Goal: Information Seeking & Learning: Check status

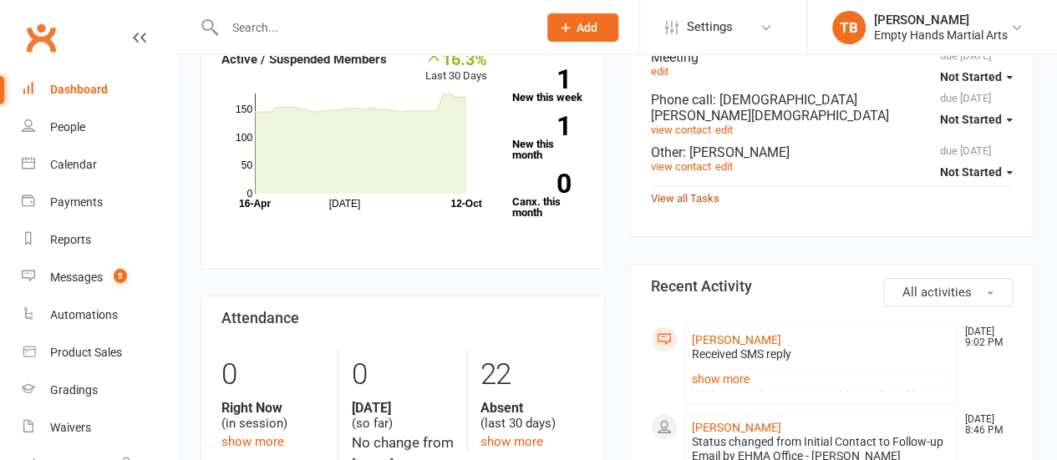
scroll to position [167, 0]
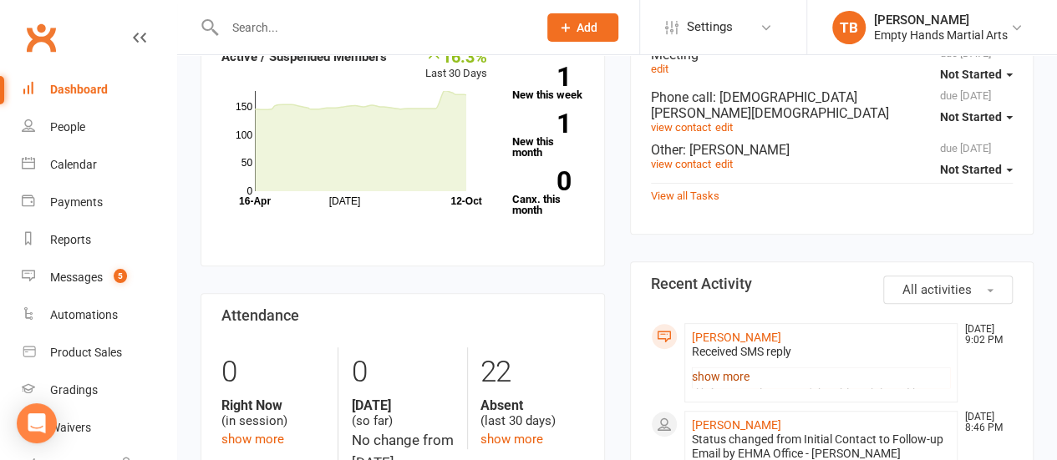
click at [715, 368] on link "show more" at bounding box center [821, 376] width 259 height 23
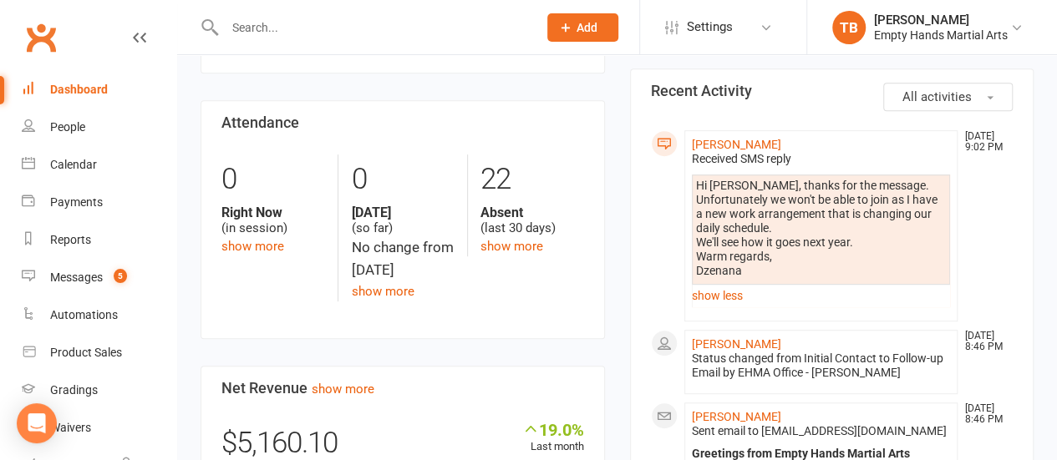
scroll to position [334, 0]
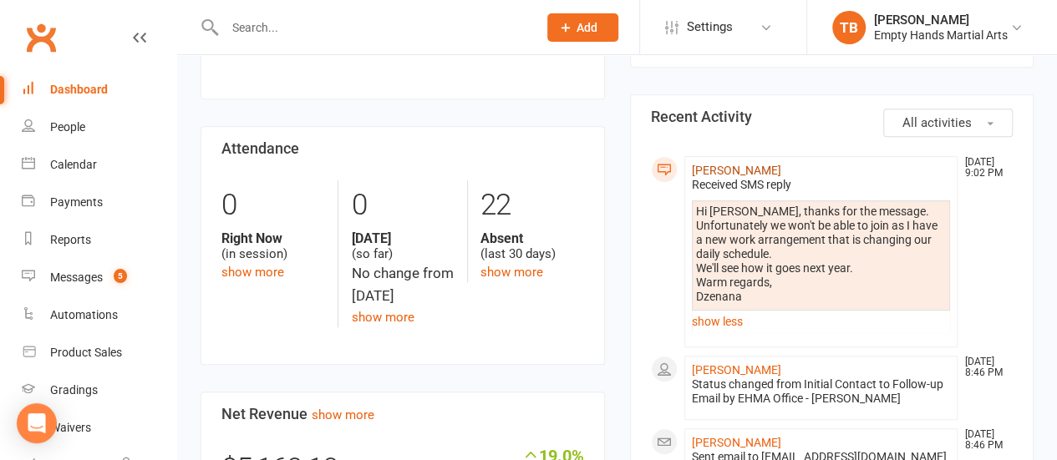
click at [715, 165] on link "[PERSON_NAME]" at bounding box center [736, 170] width 89 height 13
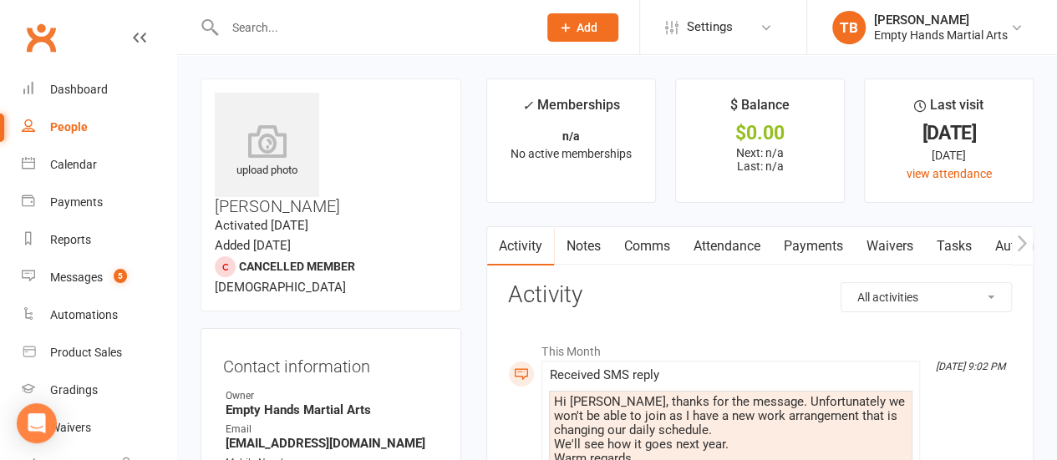
click at [721, 246] on link "Attendance" at bounding box center [726, 246] width 90 height 38
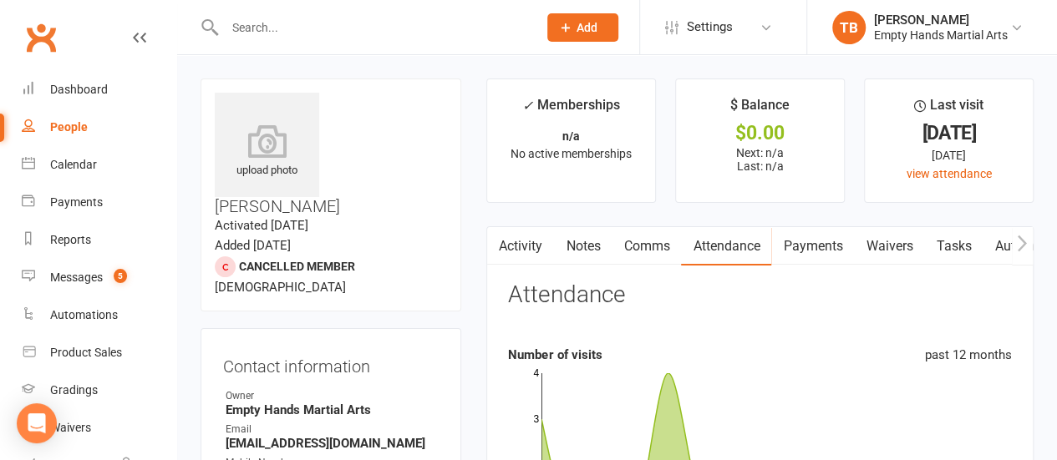
click at [520, 245] on link "Activity" at bounding box center [520, 246] width 67 height 38
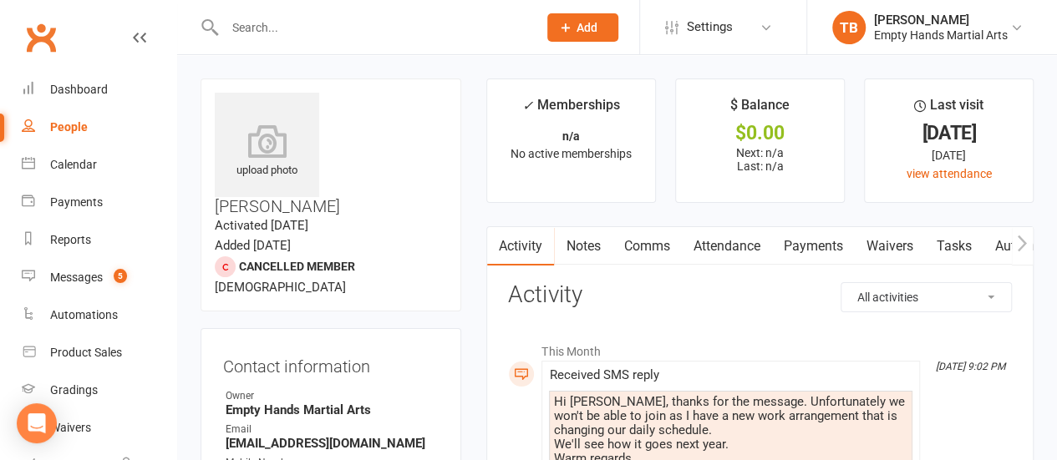
scroll to position [167, 0]
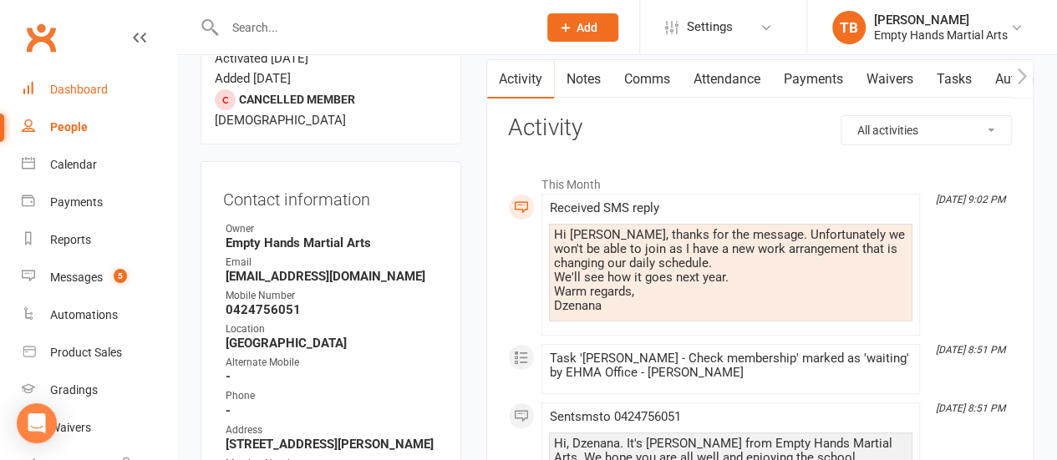
click at [74, 79] on link "Dashboard" at bounding box center [99, 90] width 155 height 38
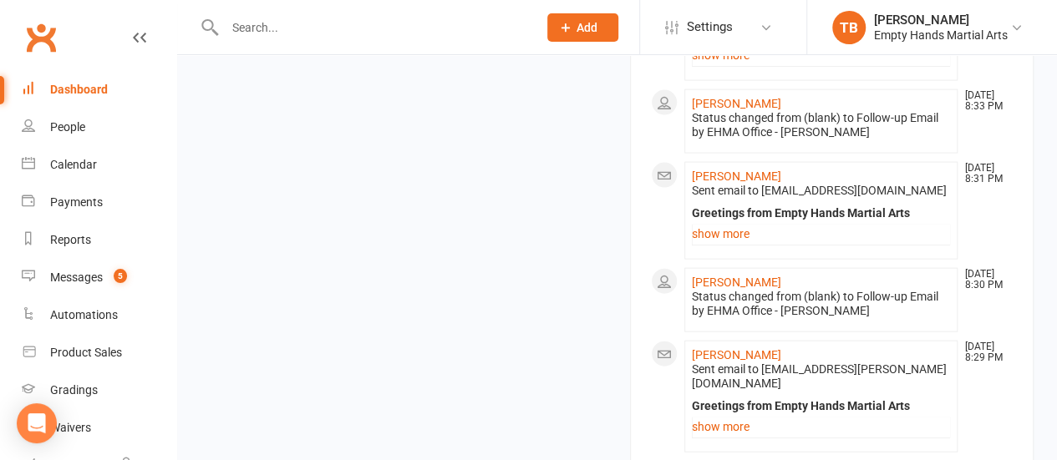
scroll to position [1905, 0]
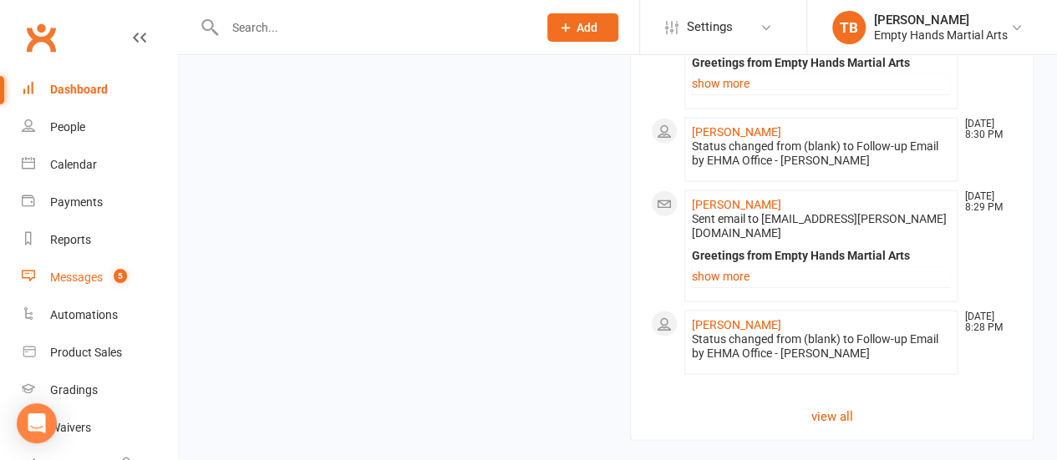
click at [63, 277] on div "Messages" at bounding box center [76, 277] width 53 height 13
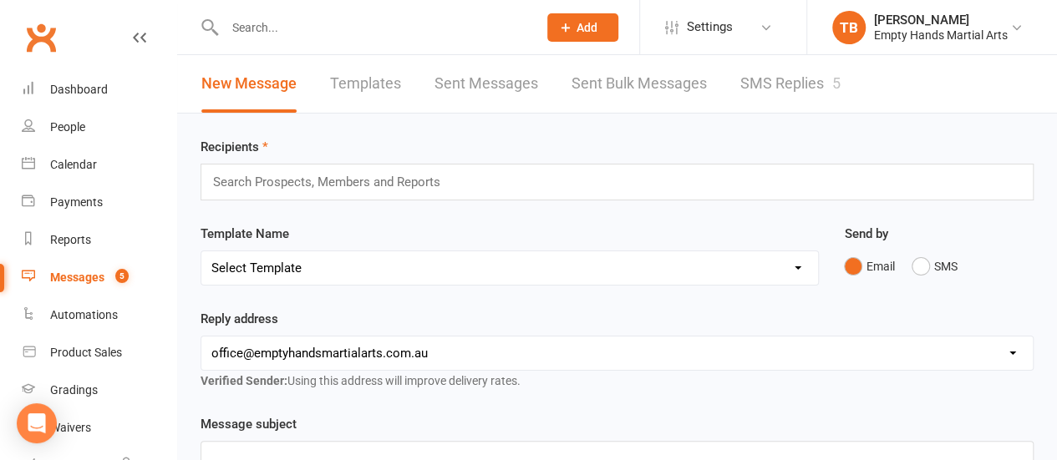
click at [778, 83] on link "SMS Replies 5" at bounding box center [790, 84] width 100 height 58
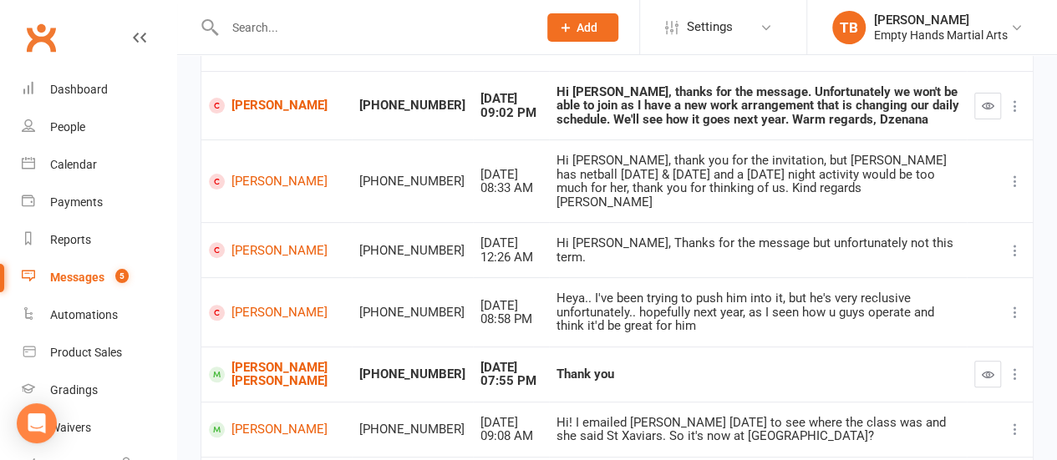
scroll to position [167, 0]
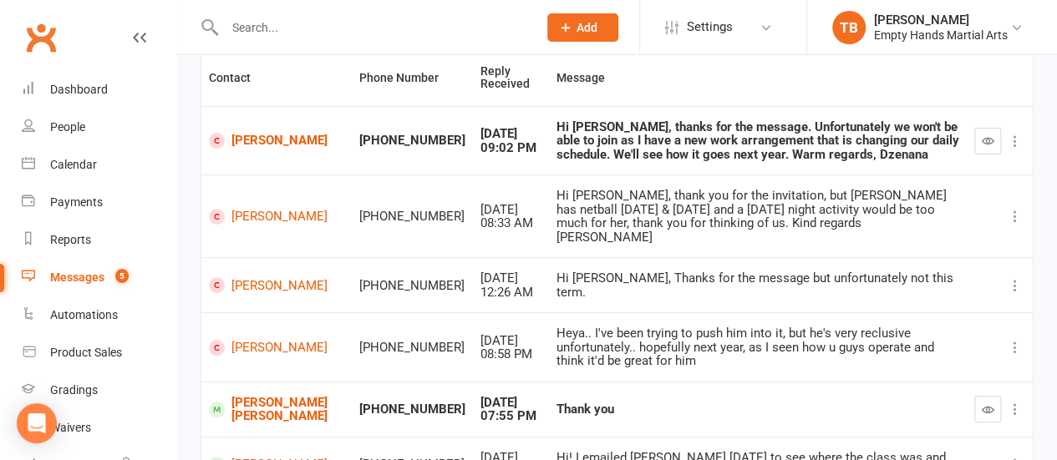
drag, startPoint x: 262, startPoint y: 207, endPoint x: 697, endPoint y: 230, distance: 435.0
click at [697, 230] on td "Hi [PERSON_NAME], thank you for the invitation, but [PERSON_NAME] has netball […" at bounding box center [758, 216] width 418 height 83
click at [271, 196] on td "[PERSON_NAME]" at bounding box center [276, 216] width 150 height 83
click at [271, 209] on link "[PERSON_NAME]" at bounding box center [276, 217] width 135 height 16
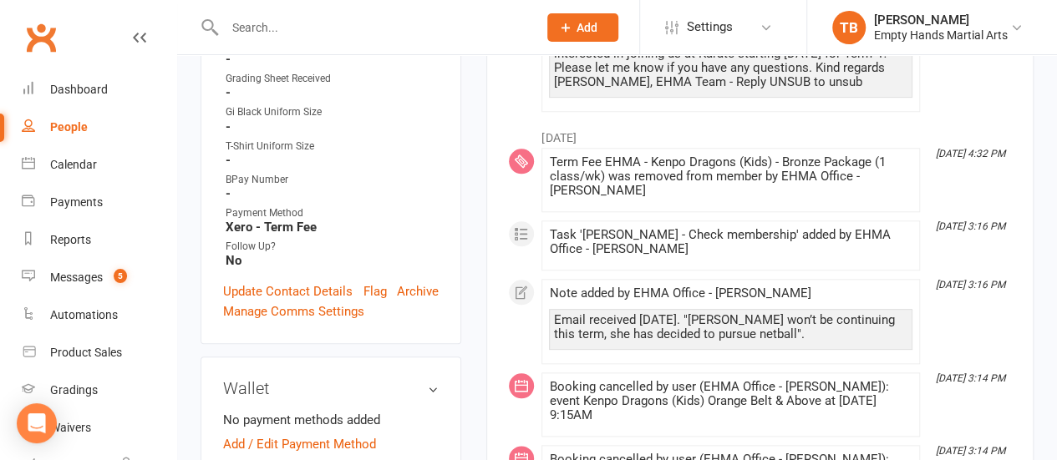
scroll to position [835, 0]
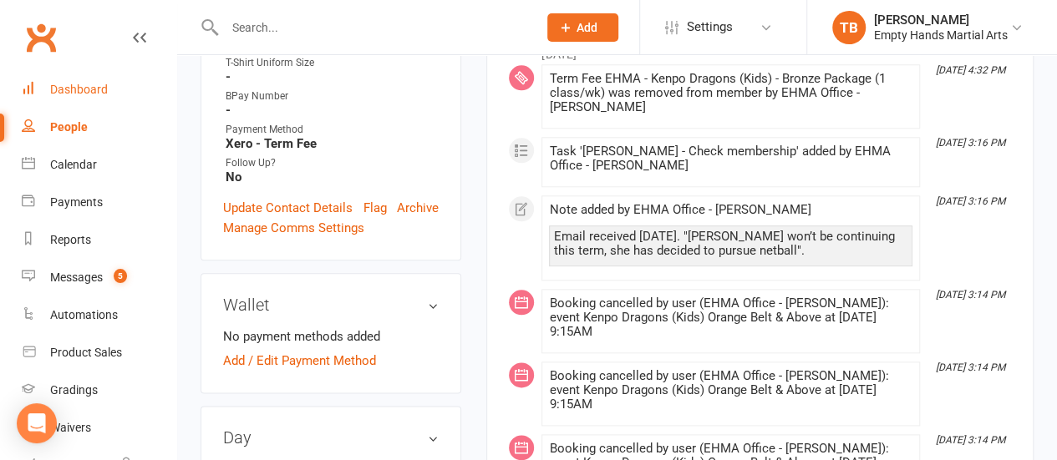
click at [61, 88] on div "Dashboard" at bounding box center [79, 89] width 58 height 13
